Goal: Check status: Check status

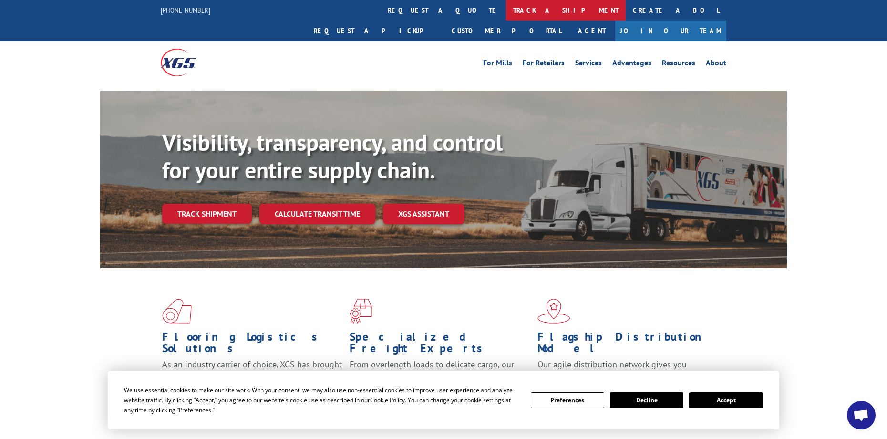
click at [506, 11] on link "track a shipment" at bounding box center [566, 10] width 120 height 20
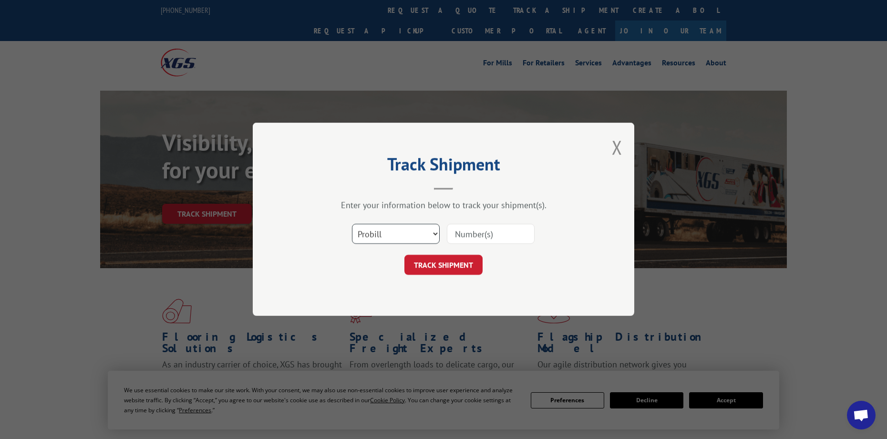
drag, startPoint x: 398, startPoint y: 233, endPoint x: 394, endPoint y: 241, distance: 9.8
click at [398, 233] on select "Select category... Probill BOL PO" at bounding box center [396, 234] width 88 height 20
select select "bol"
click at [352, 224] on select "Select category... Probill BOL PO" at bounding box center [396, 234] width 88 height 20
click at [483, 239] on input at bounding box center [491, 234] width 88 height 20
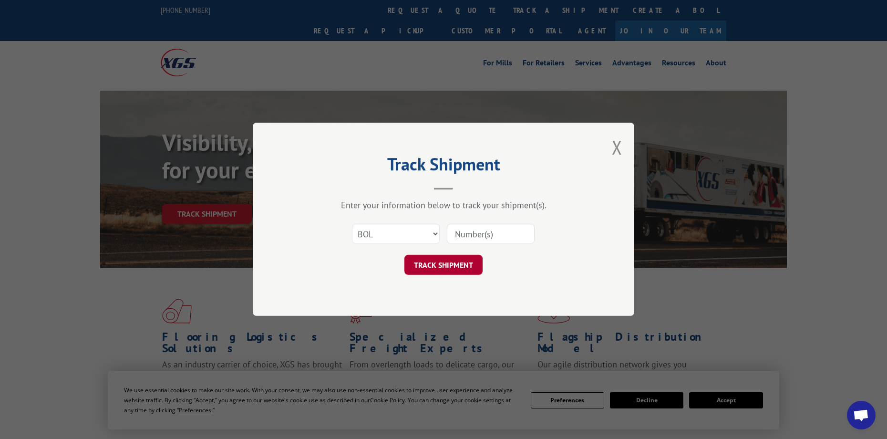
paste input "478571"
type input "478571"
click at [452, 263] on button "TRACK SHIPMENT" at bounding box center [443, 265] width 78 height 20
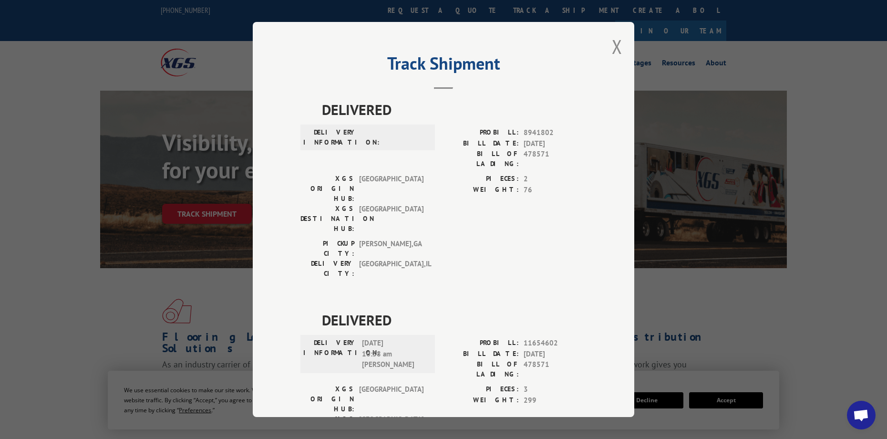
drag, startPoint x: 617, startPoint y: 48, endPoint x: 532, endPoint y: 38, distance: 85.9
click at [617, 48] on button "Close modal" at bounding box center [617, 46] width 10 height 25
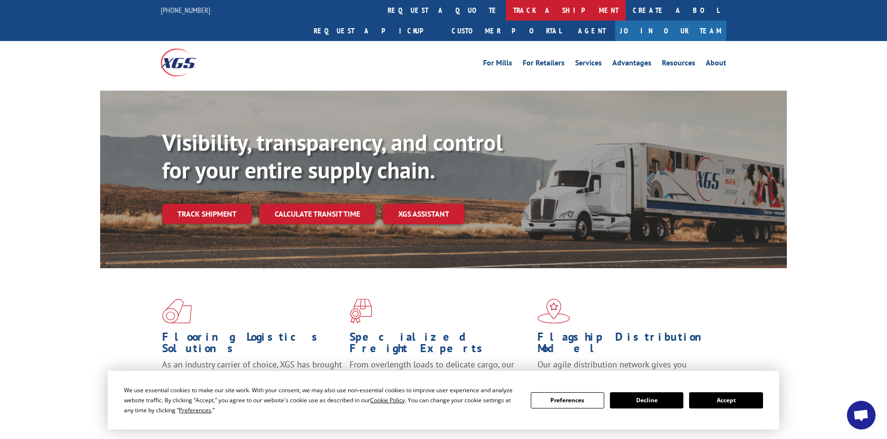
click at [506, 10] on link "track a shipment" at bounding box center [566, 10] width 120 height 20
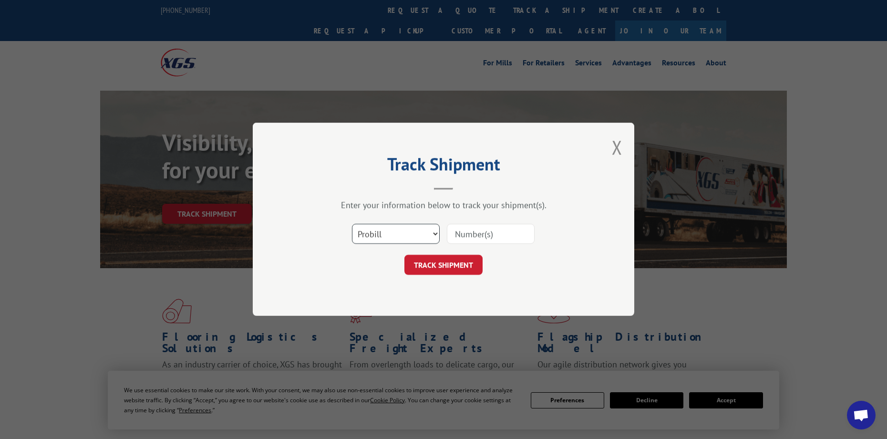
click at [398, 236] on select "Select category... Probill BOL PO" at bounding box center [396, 234] width 88 height 20
select select "po"
click at [352, 224] on select "Select category... Probill BOL PO" at bounding box center [396, 234] width 88 height 20
click at [483, 227] on input at bounding box center [491, 234] width 88 height 20
type input "cg502127"
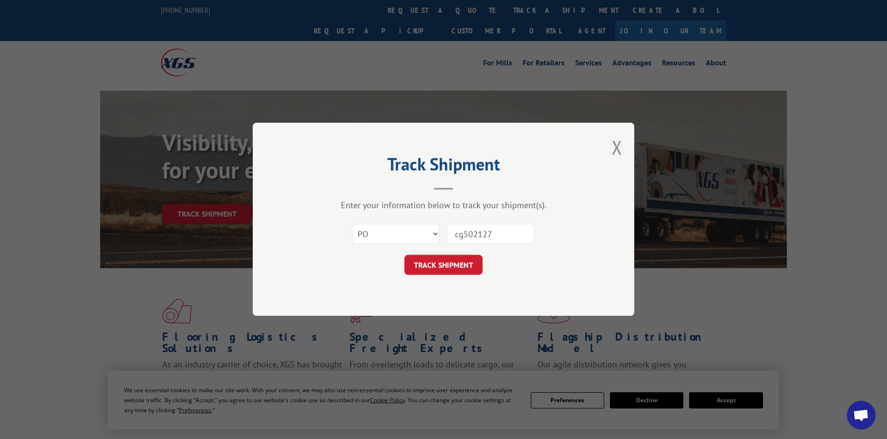
click button "TRACK SHIPMENT" at bounding box center [443, 265] width 78 height 20
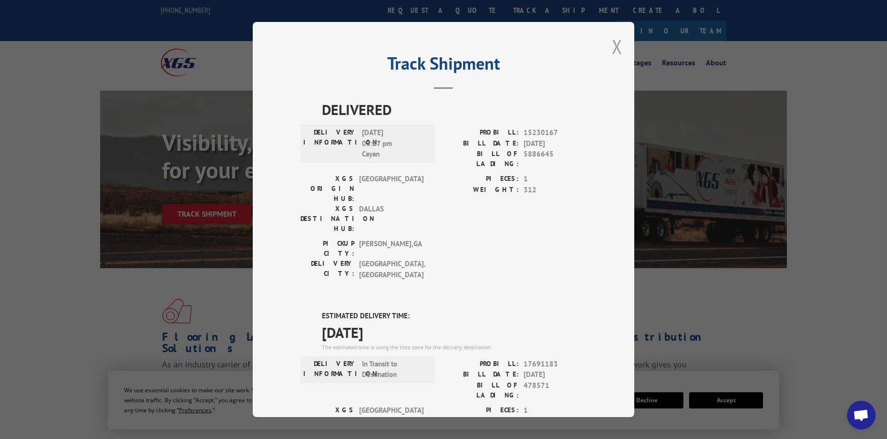
click at [615, 48] on button "Close modal" at bounding box center [617, 46] width 10 height 25
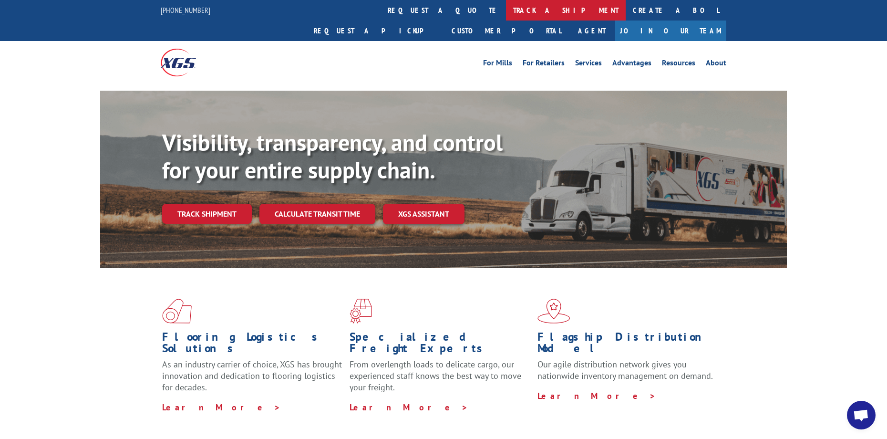
click at [506, 14] on link "track a shipment" at bounding box center [566, 10] width 120 height 20
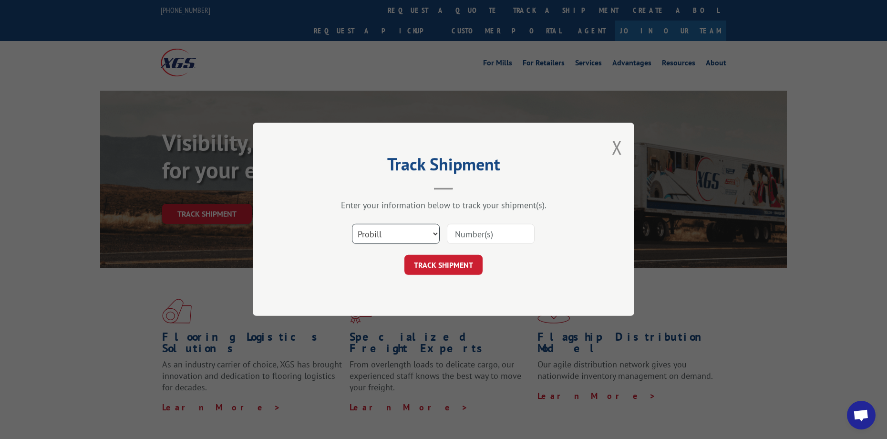
click at [404, 232] on select "Select category... Probill BOL PO" at bounding box center [396, 234] width 88 height 20
click at [352, 224] on select "Select category... Probill BOL PO" at bounding box center [396, 234] width 88 height 20
click at [423, 235] on select "Select category... Probill BOL PO" at bounding box center [396, 234] width 88 height 20
select select "po"
click at [352, 224] on select "Select category... Probill BOL PO" at bounding box center [396, 234] width 88 height 20
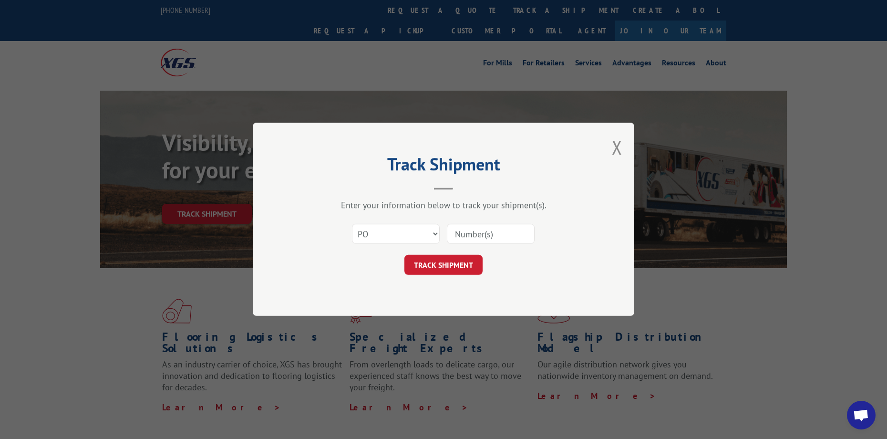
click at [472, 237] on input at bounding box center [491, 234] width 88 height 20
type input "cg502127"
click at [450, 267] on button "TRACK SHIPMENT" at bounding box center [443, 265] width 78 height 20
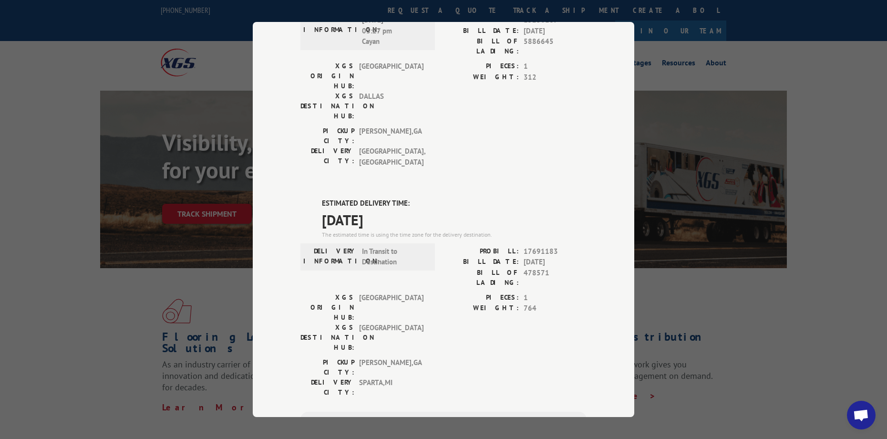
scroll to position [143, 0]
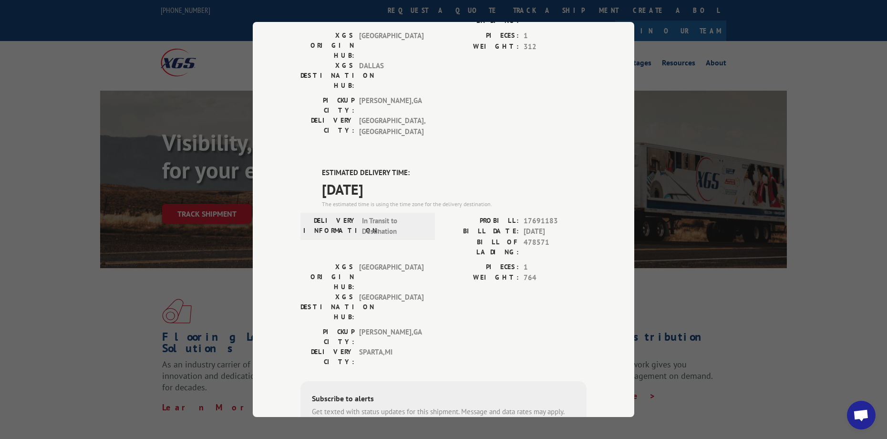
click at [844, 160] on div "Track Shipment DELIVERED DELIVERY INFORMATION: [DATE] 03:27 pm Cayan PROBILL: 1…" at bounding box center [443, 219] width 887 height 439
